Goal: Task Accomplishment & Management: Use online tool/utility

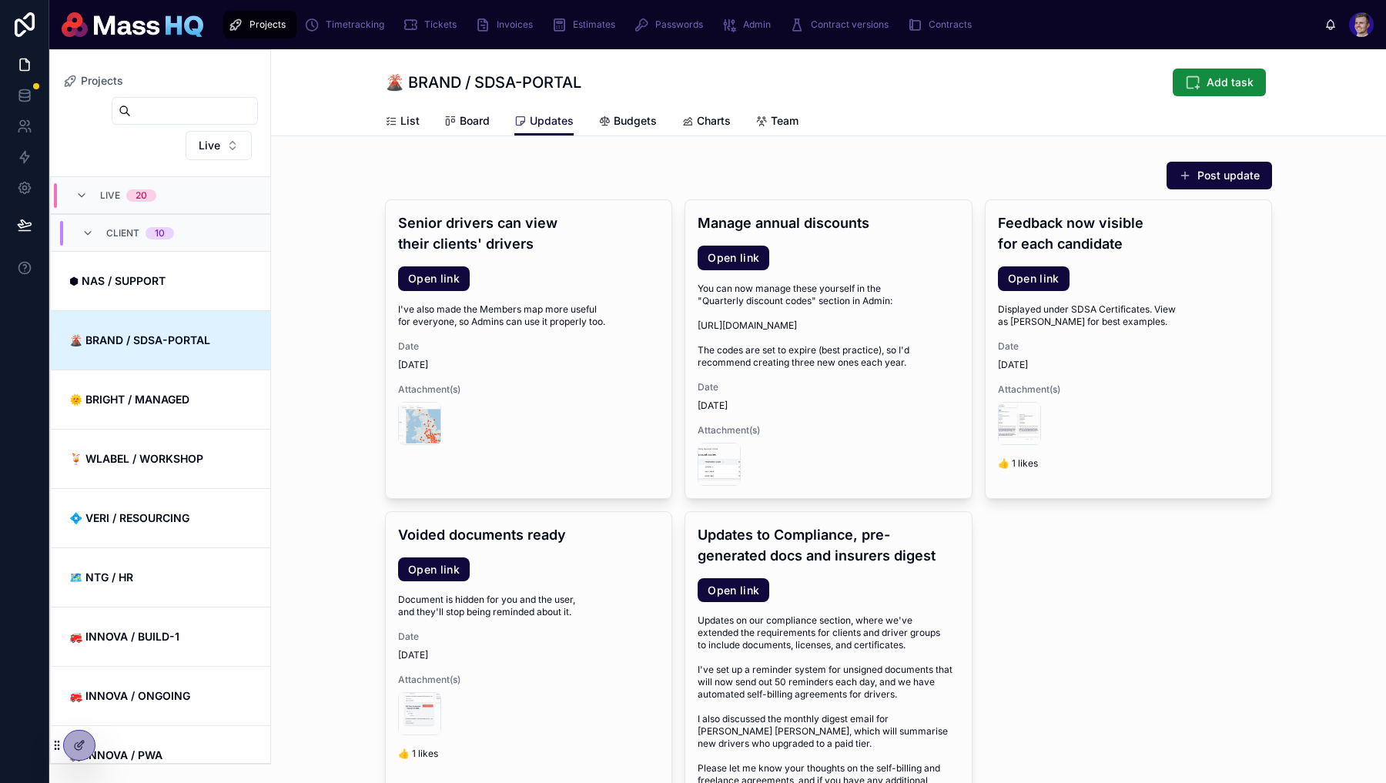
scroll to position [192, 0]
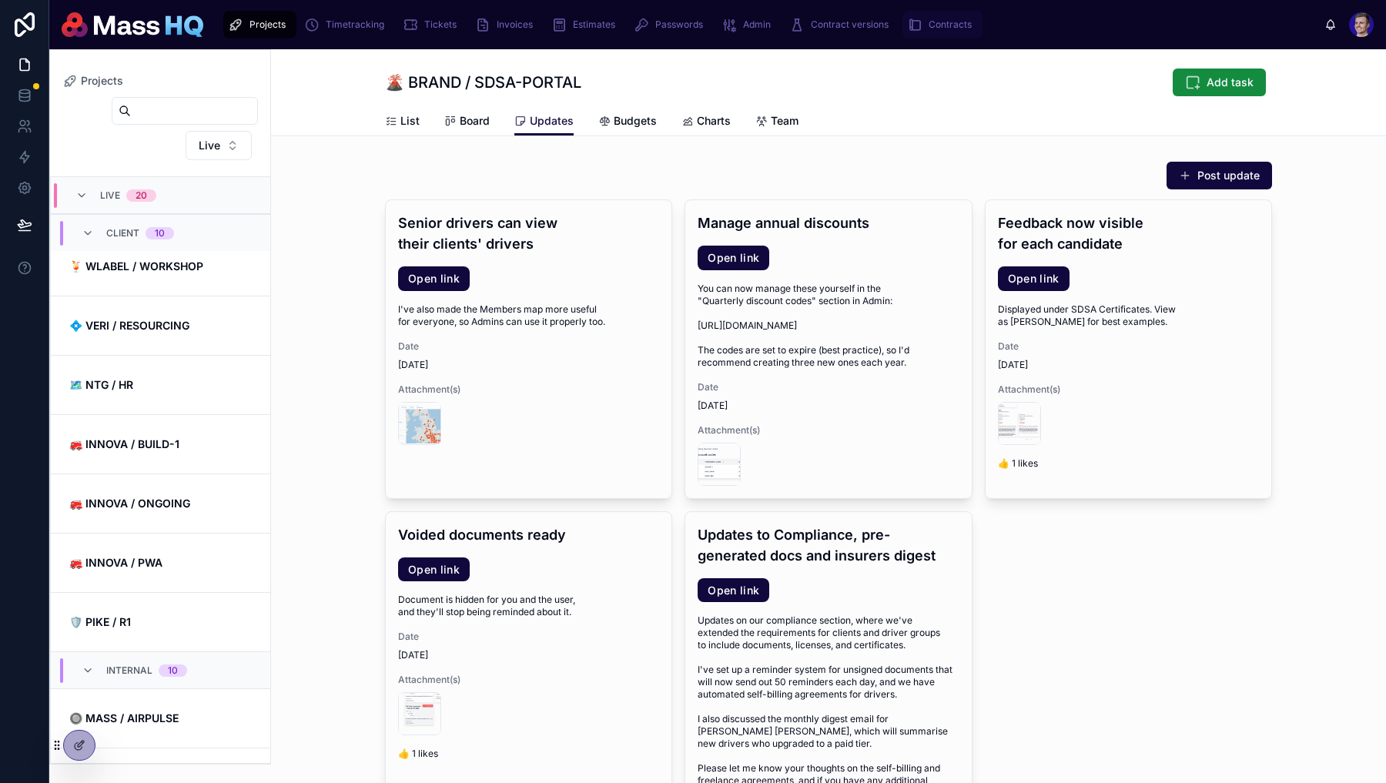
click at [937, 19] on span "Contracts" at bounding box center [949, 24] width 43 height 12
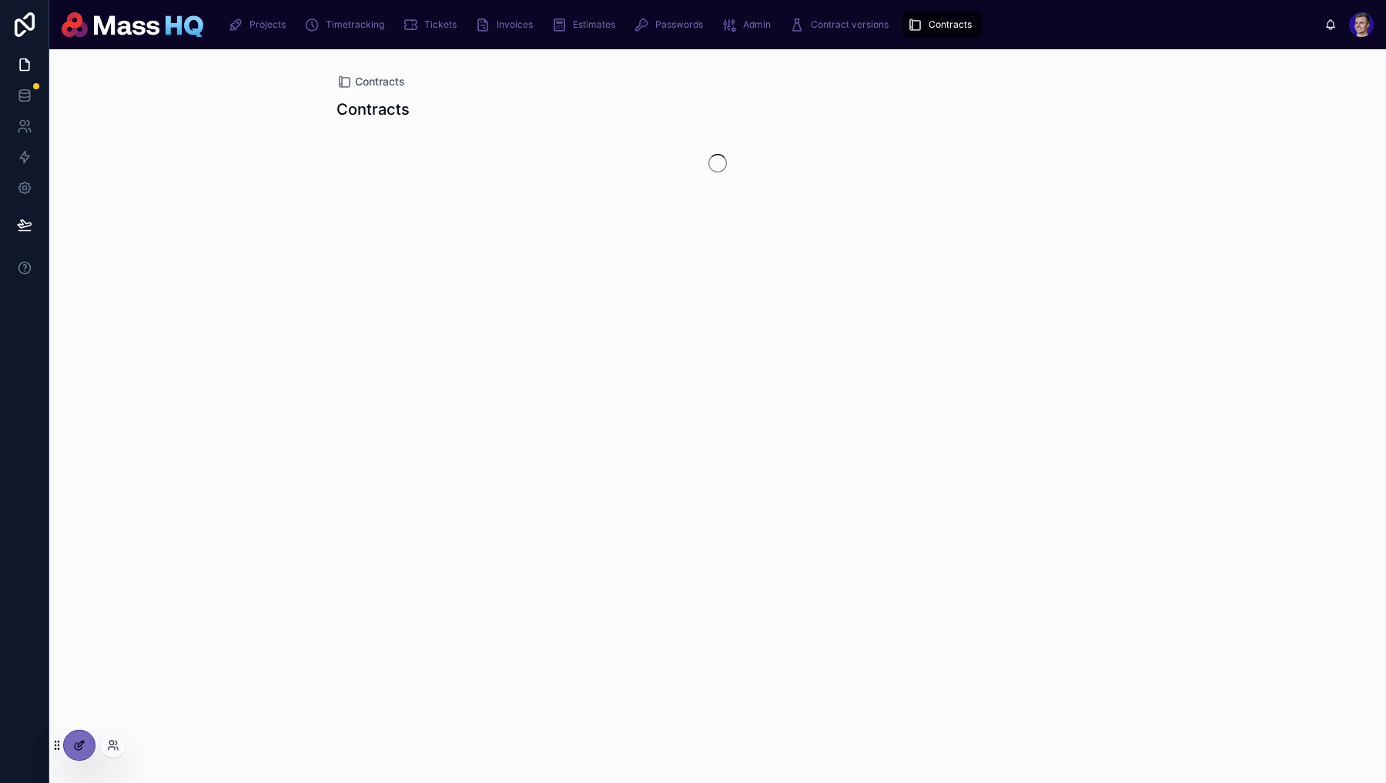
click at [75, 747] on icon at bounding box center [78, 746] width 7 height 7
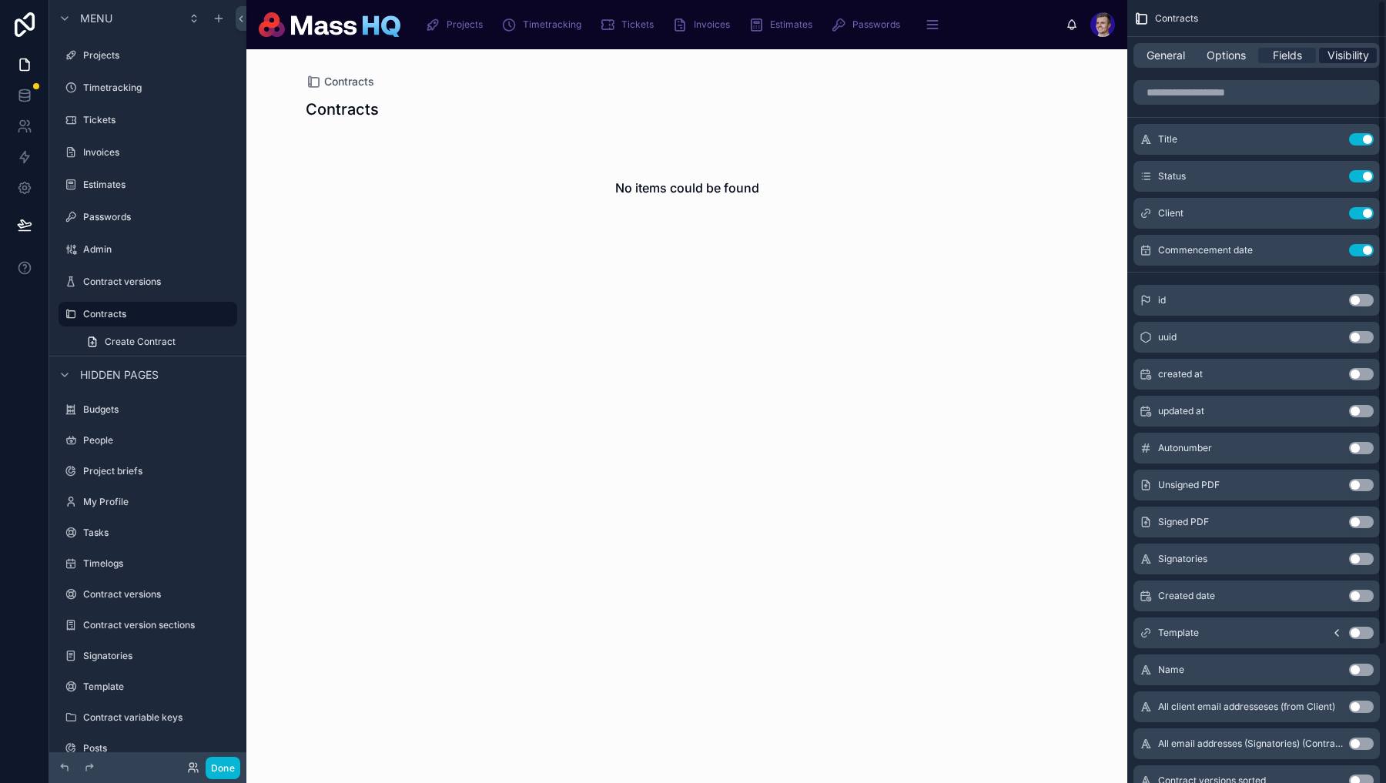
click at [1328, 55] on span "Visibility" at bounding box center [1348, 55] width 42 height 15
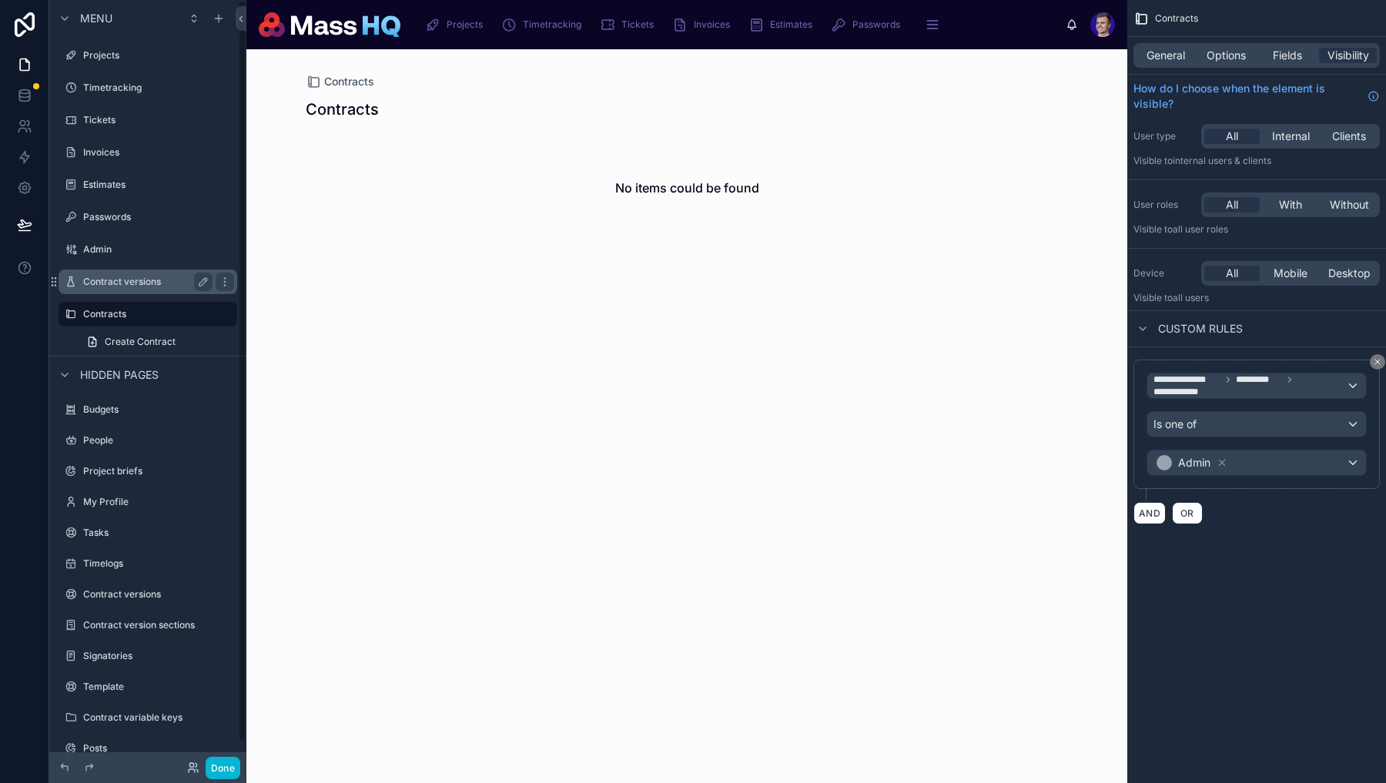
click at [161, 280] on label "Contract versions" at bounding box center [144, 282] width 123 height 12
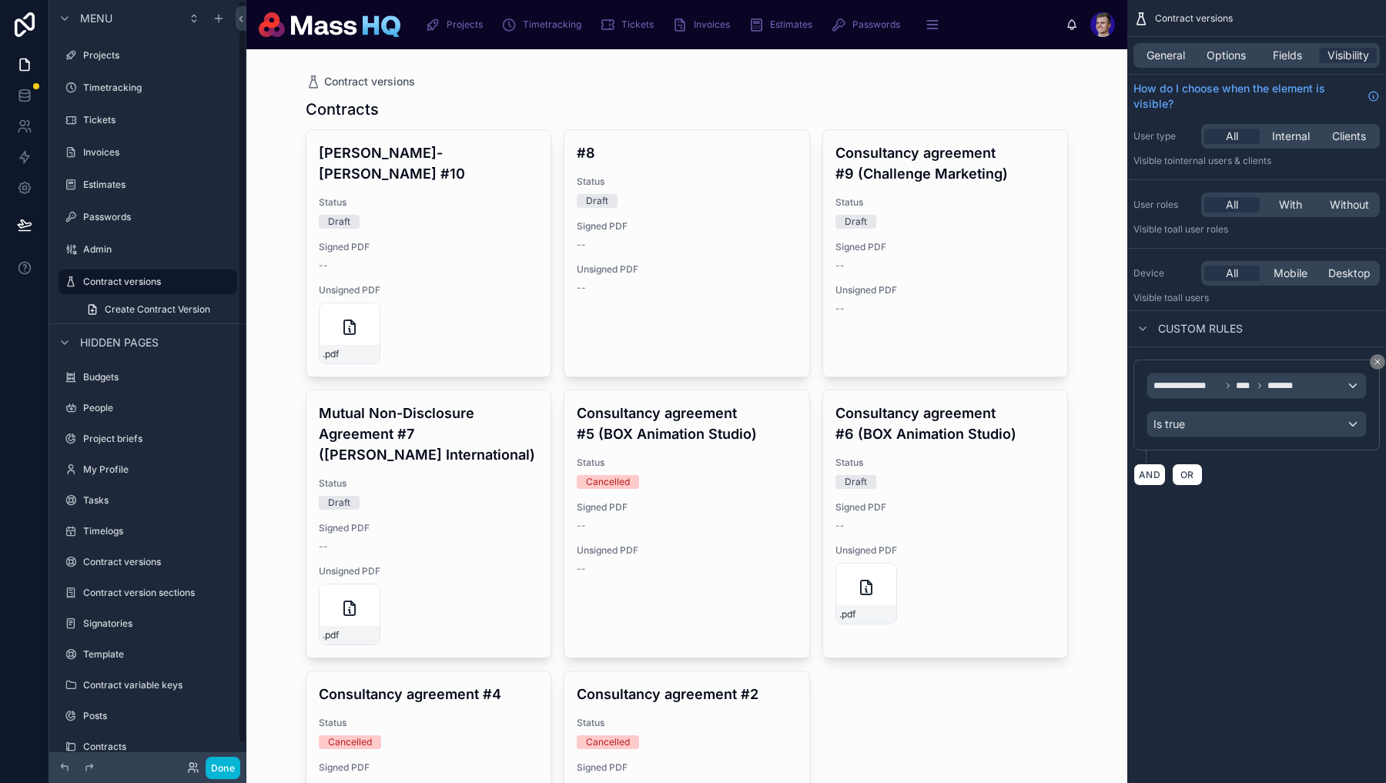
click at [436, 247] on div at bounding box center [686, 497] width 787 height 897
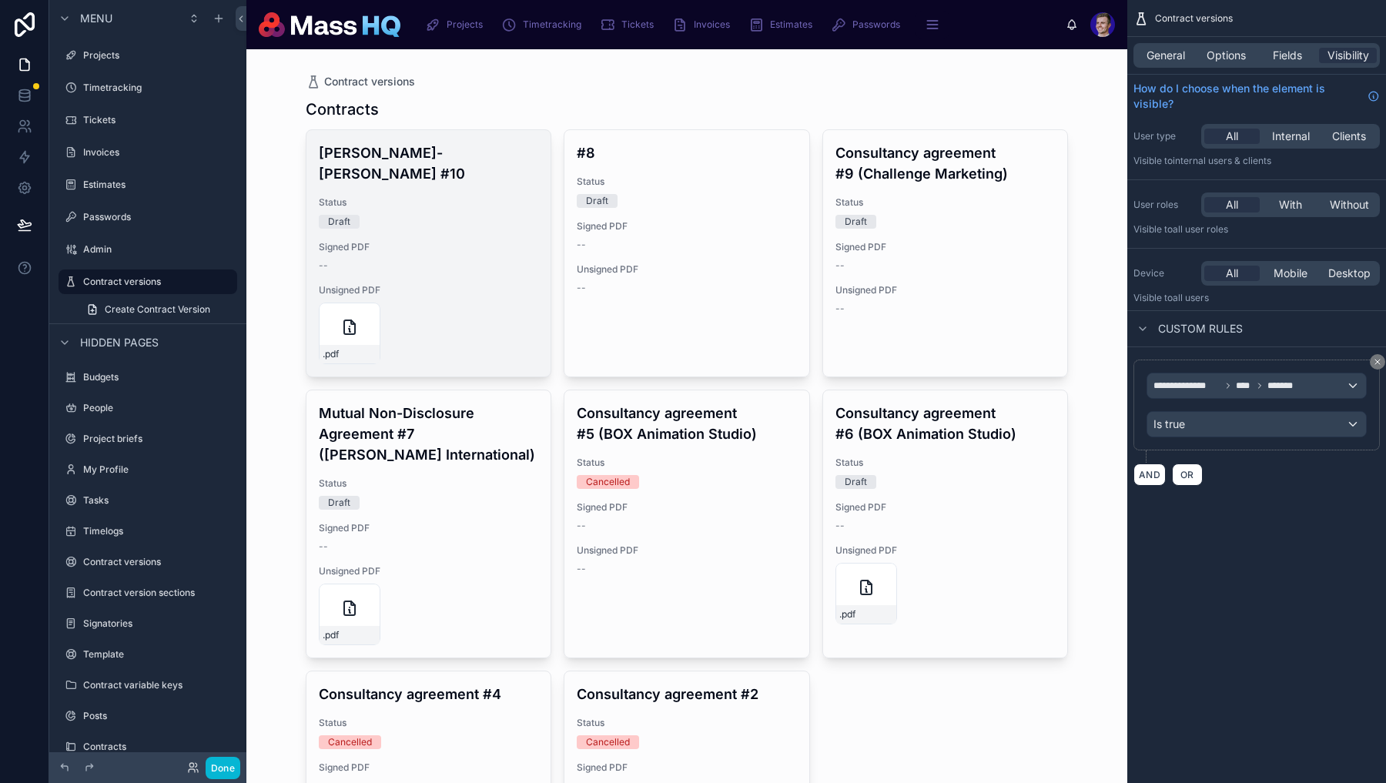
click at [457, 241] on span "Signed PDF" at bounding box center [429, 247] width 220 height 12
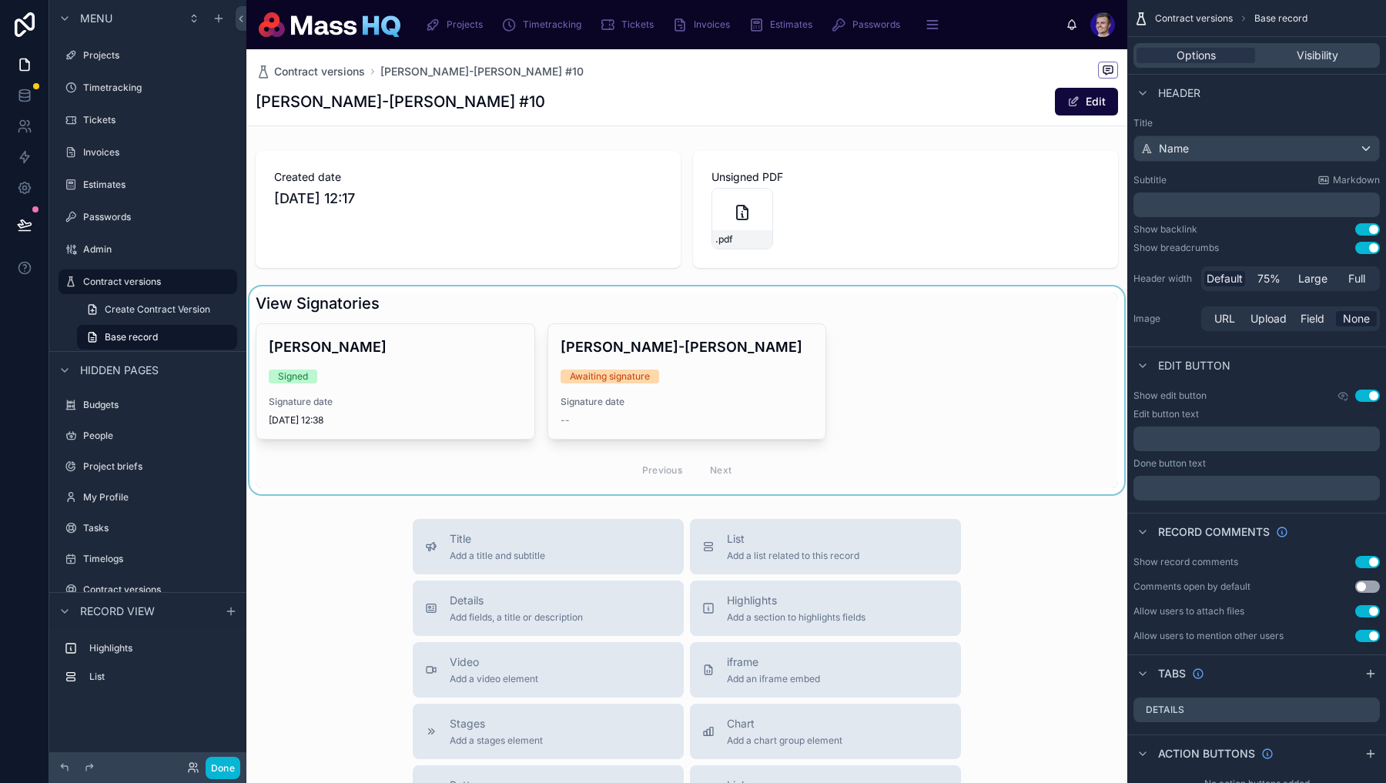
click at [730, 349] on div at bounding box center [686, 390] width 881 height 208
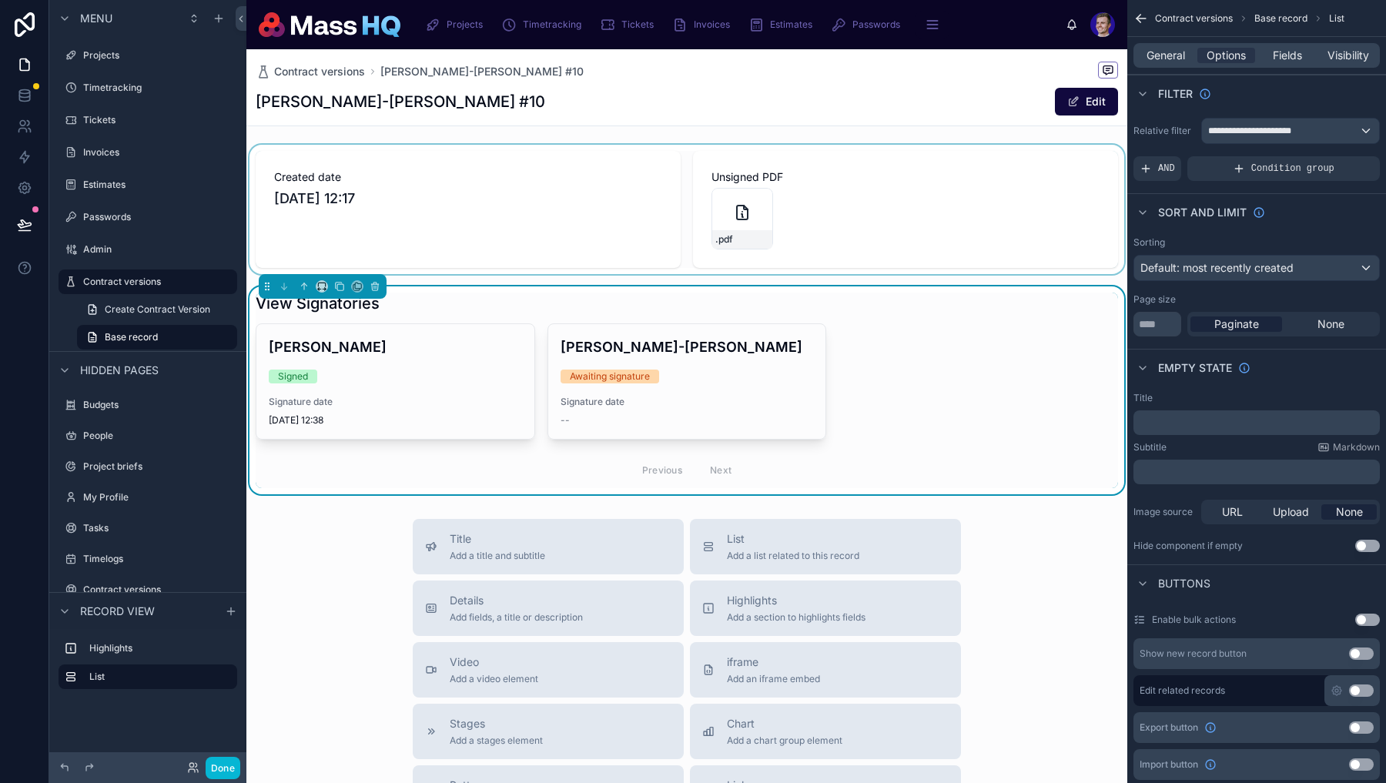
click at [828, 169] on div at bounding box center [686, 209] width 881 height 129
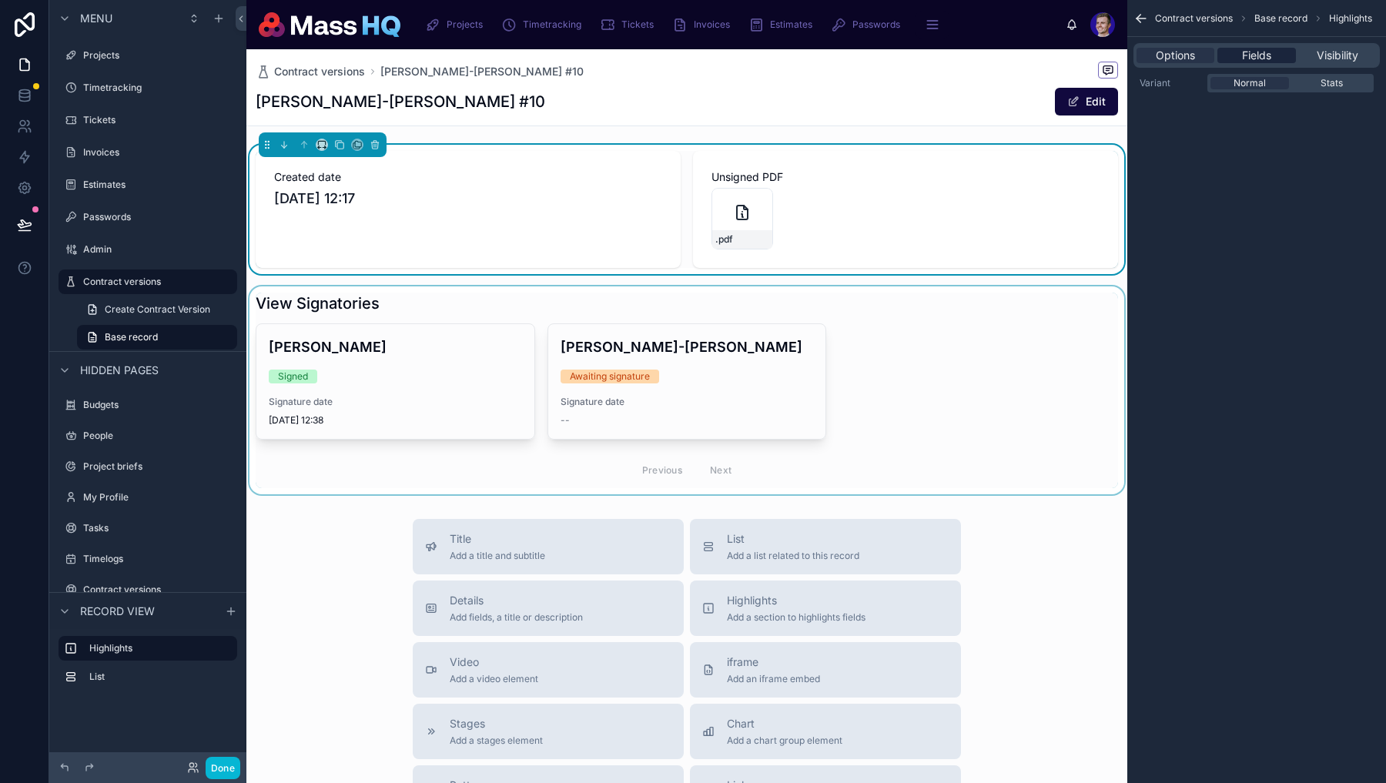
click at [1286, 58] on div "Fields" at bounding box center [1256, 55] width 78 height 15
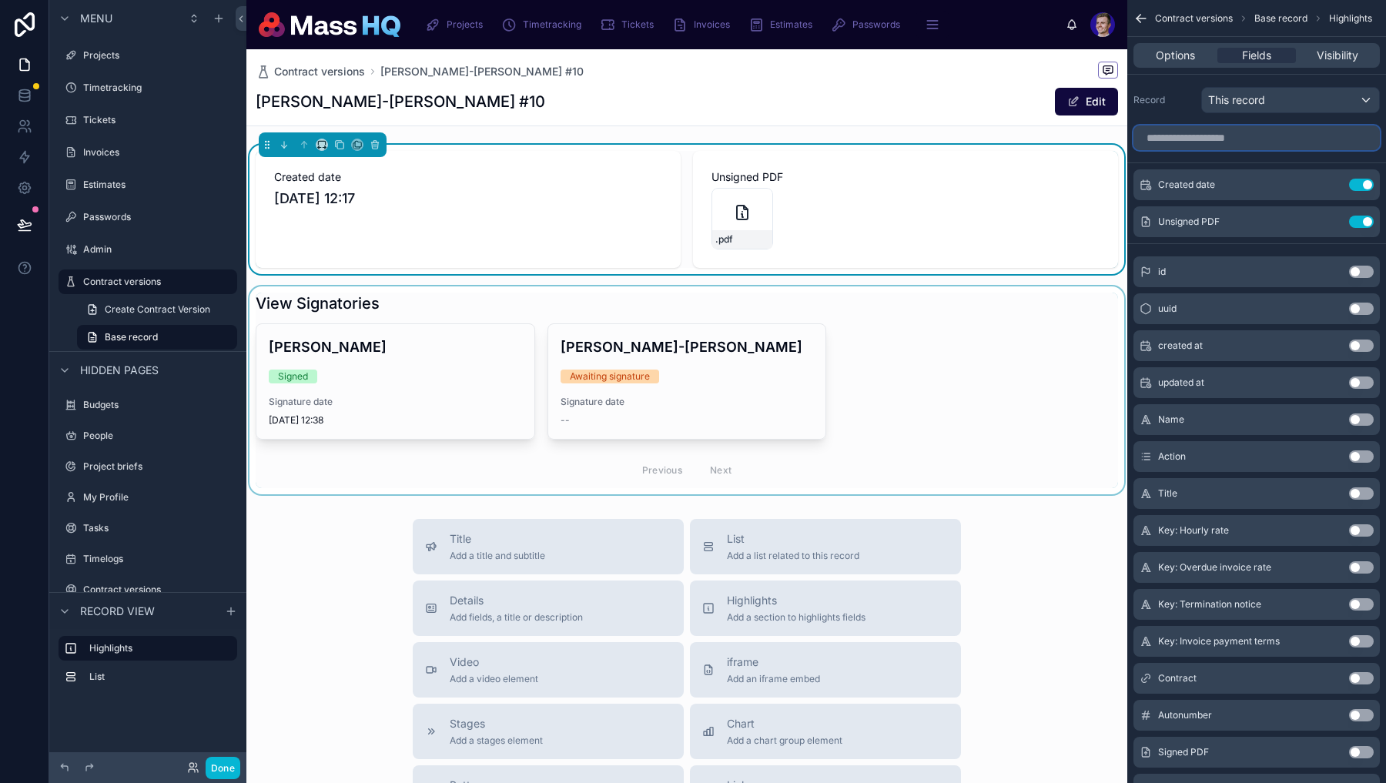
click at [1255, 148] on input "scrollable content" at bounding box center [1256, 137] width 246 height 25
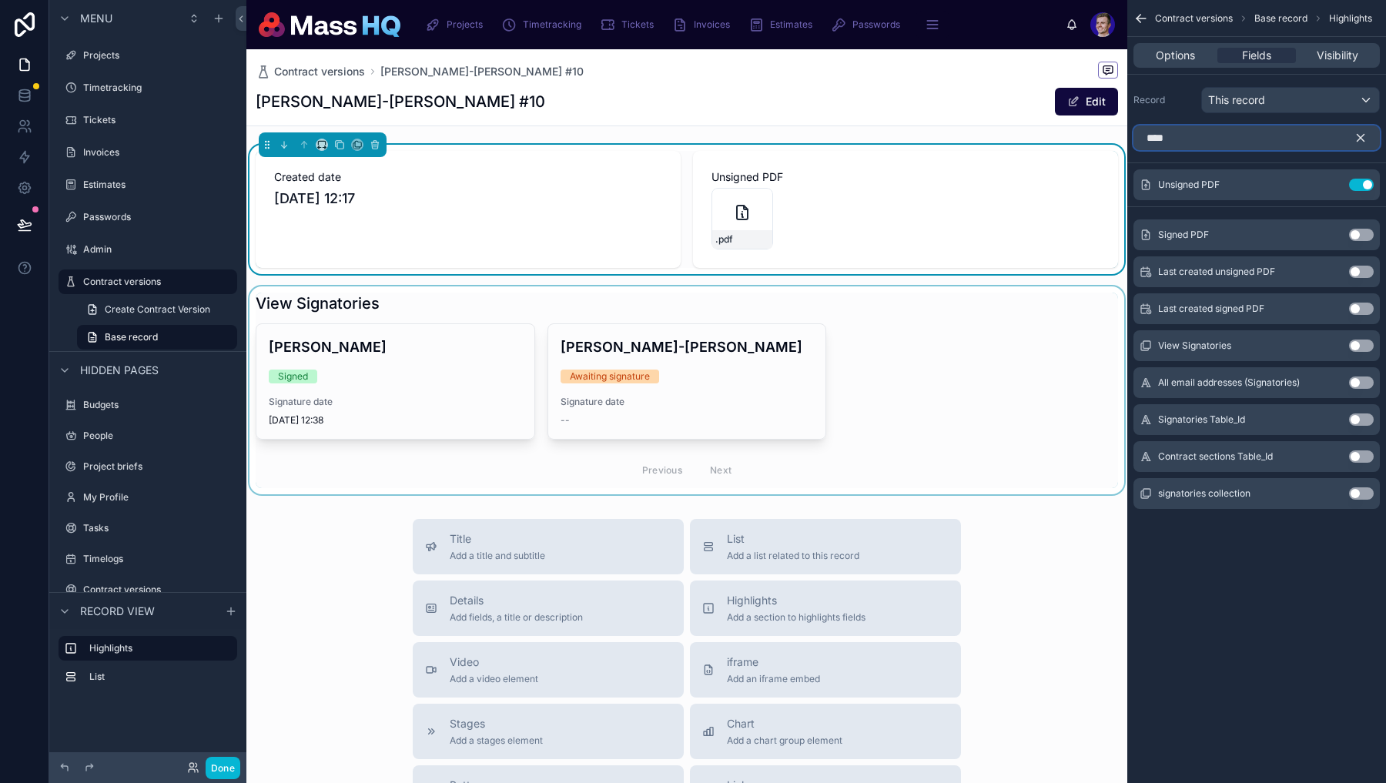
type input "****"
click at [1358, 234] on button "Use setting" at bounding box center [1361, 235] width 25 height 12
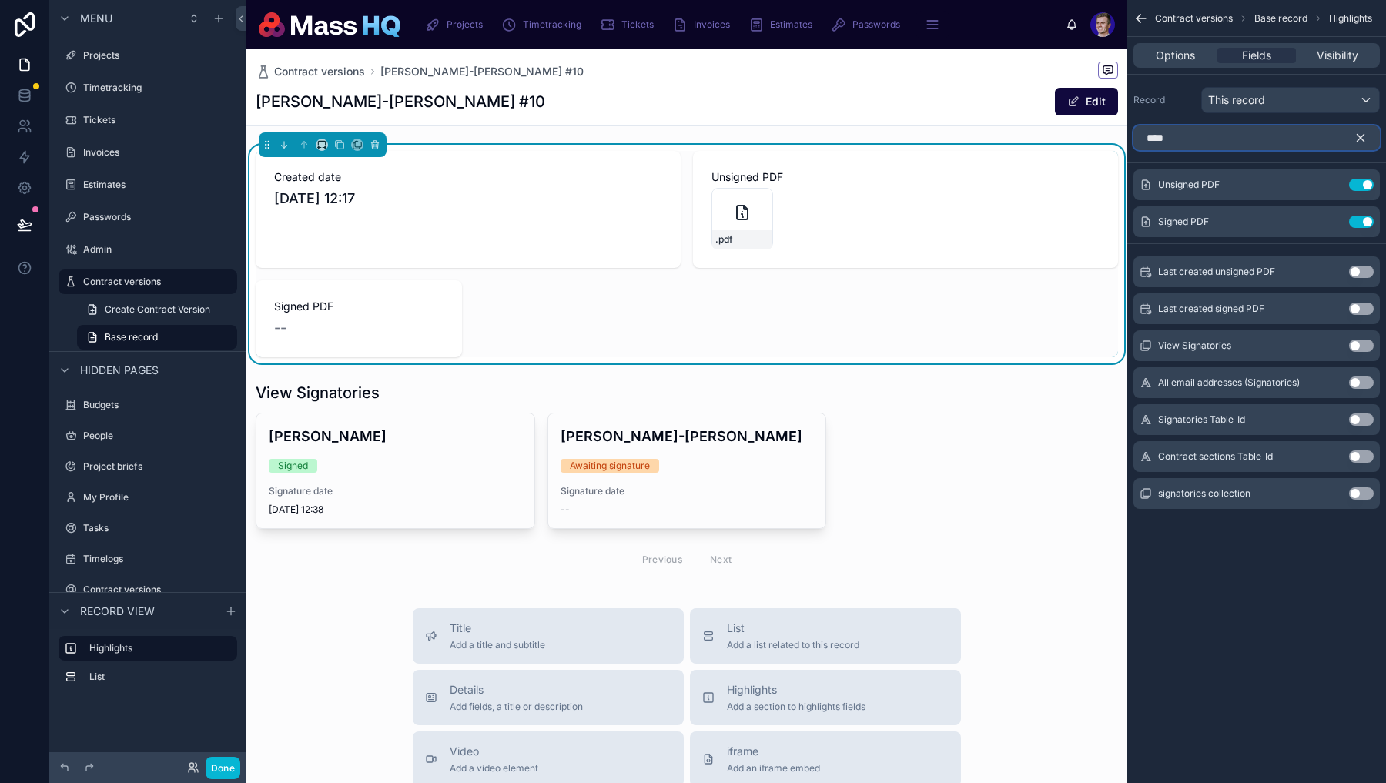
click at [1242, 143] on input "****" at bounding box center [1256, 137] width 246 height 25
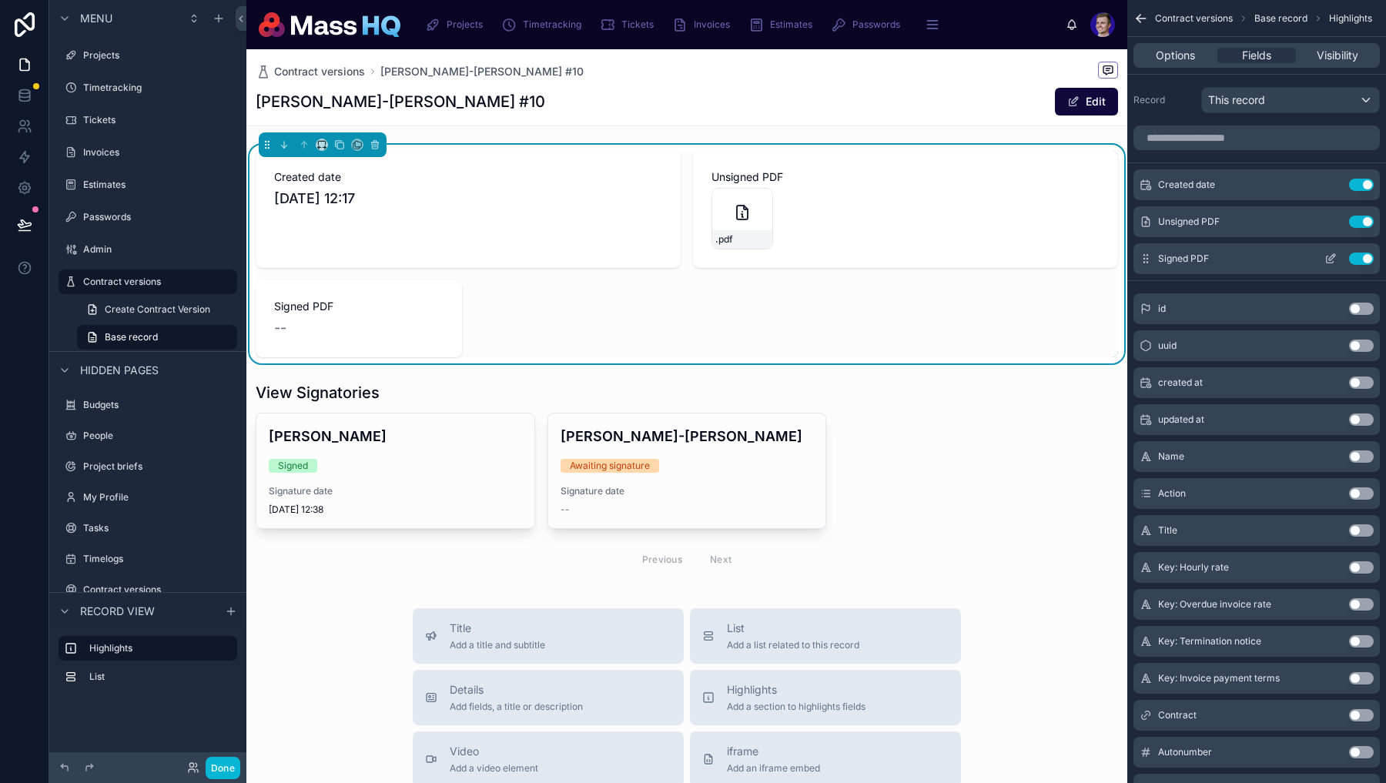
click at [1332, 261] on icon "scrollable content" at bounding box center [1329, 259] width 7 height 7
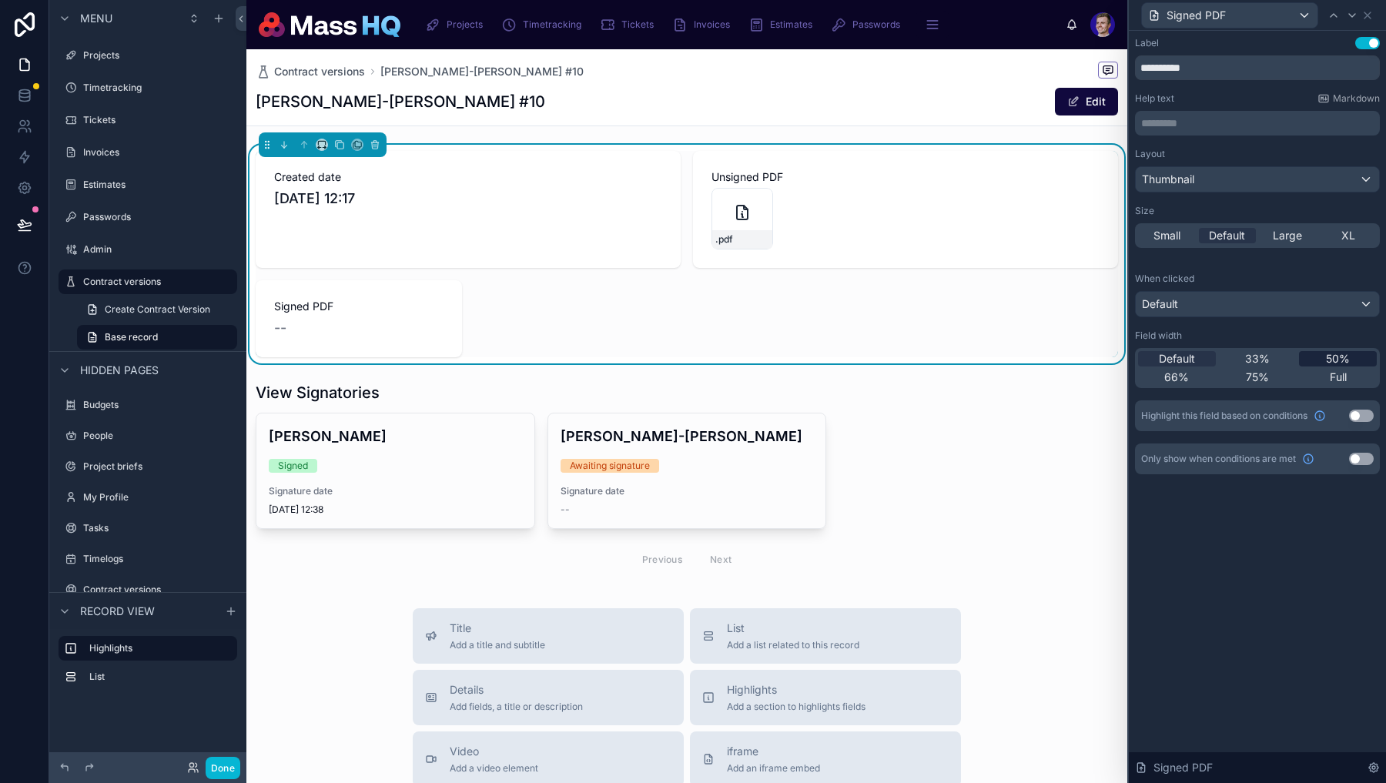
click at [1332, 356] on span "50%" at bounding box center [1338, 358] width 24 height 15
click at [1368, 12] on icon at bounding box center [1367, 15] width 12 height 12
